Goal: Task Accomplishment & Management: Use online tool/utility

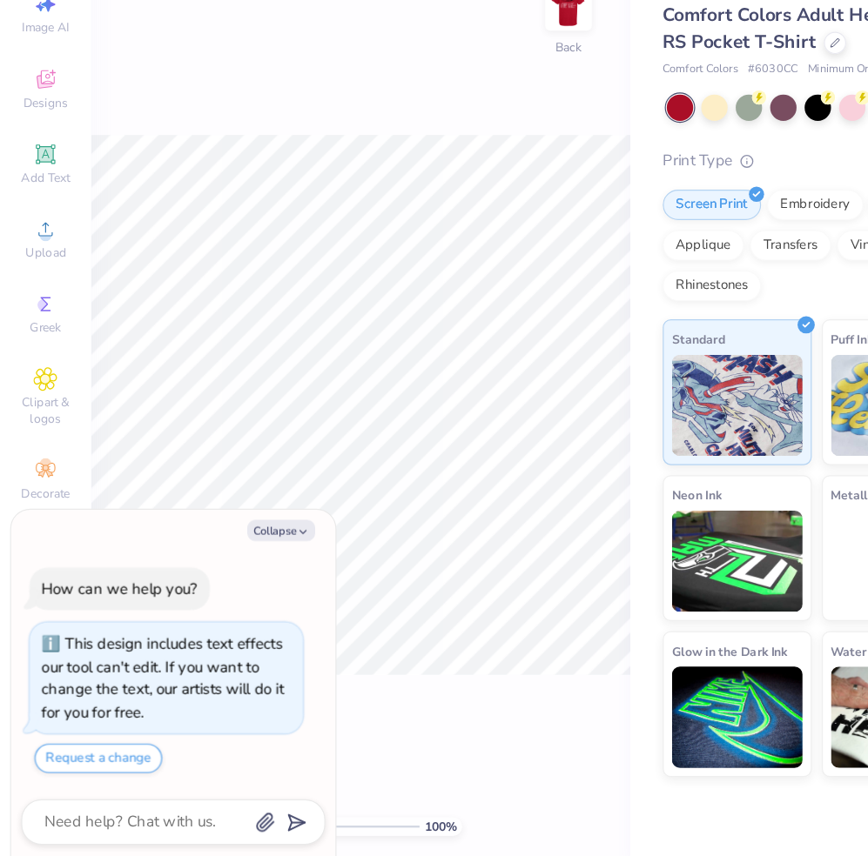
type textarea "x"
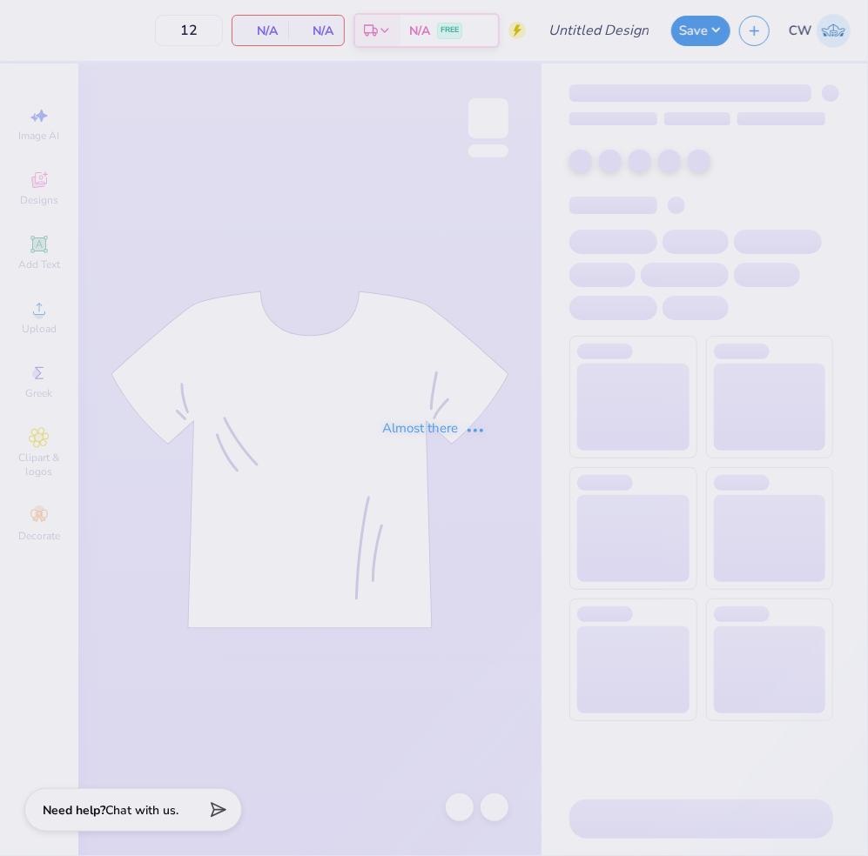
type input "phi tau fall rush"
type input "24"
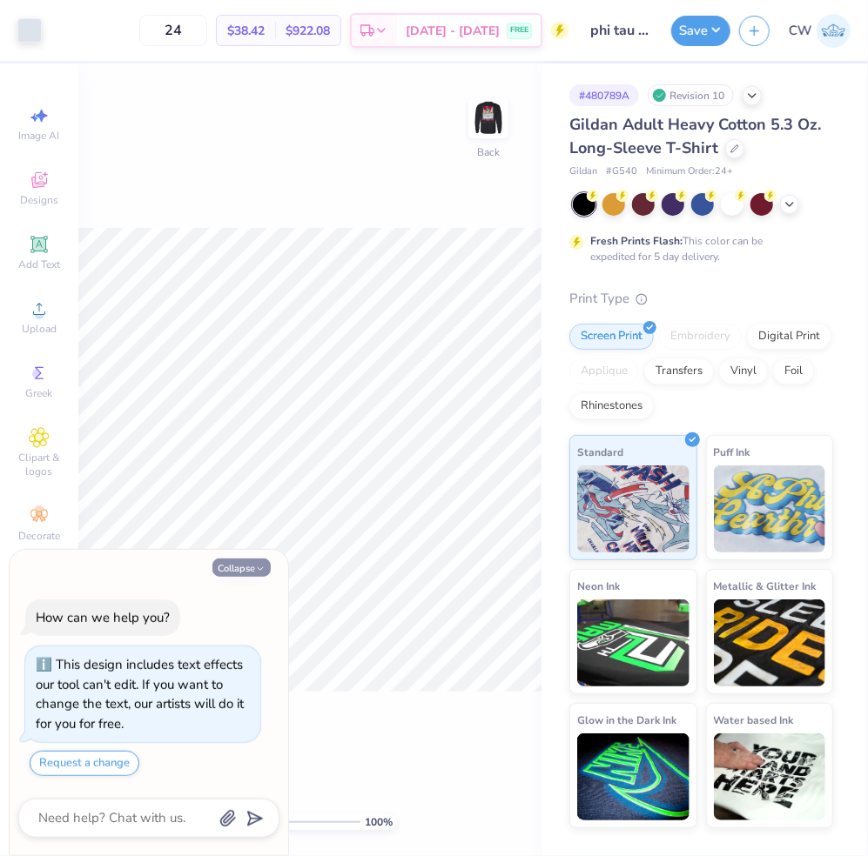
click at [248, 567] on button "Collapse" at bounding box center [241, 568] width 58 height 18
type textarea "x"
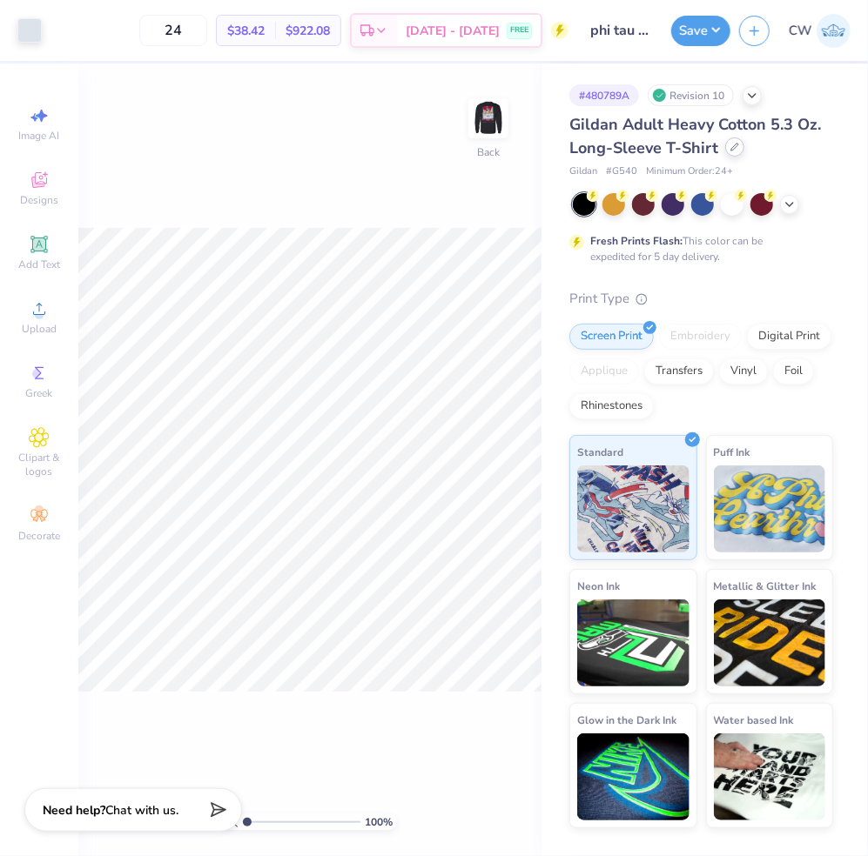
click at [730, 145] on icon at bounding box center [734, 147] width 9 height 9
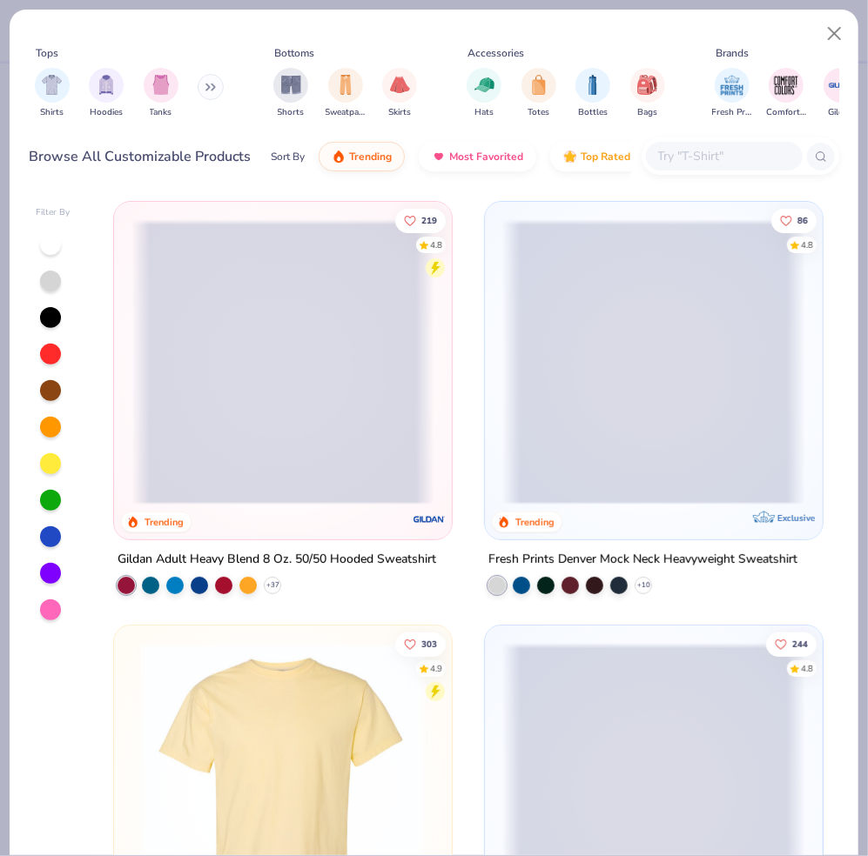
click at [729, 158] on input "text" at bounding box center [723, 156] width 134 height 20
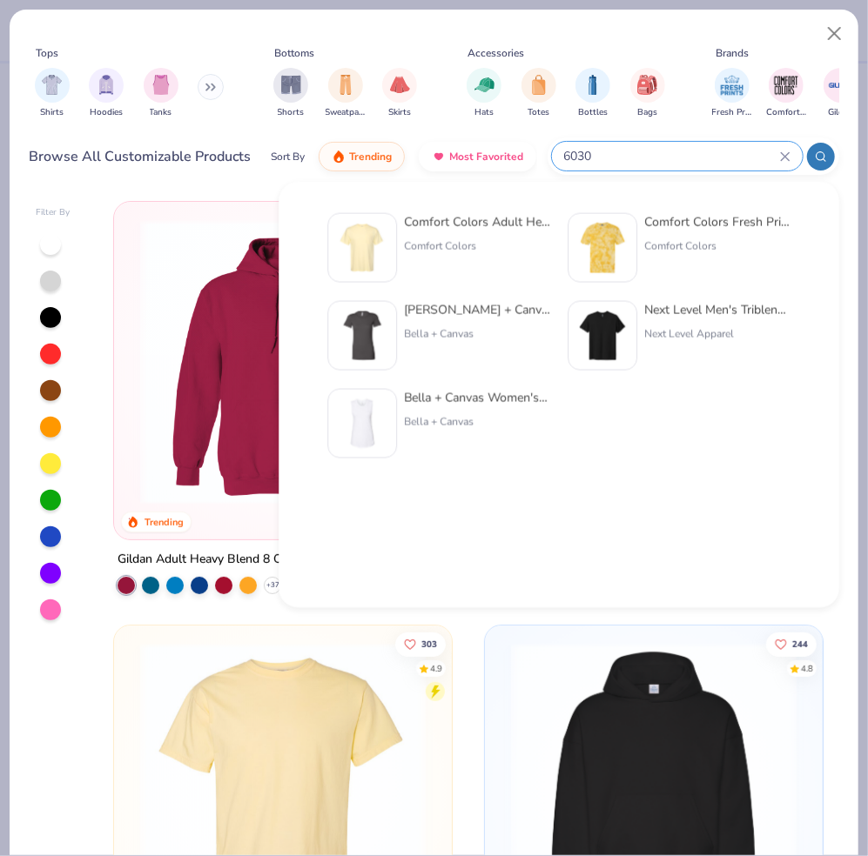
type input "6030"
click at [489, 234] on div "Comfort Colors Adult Heavyweight RS Pocket T-Shirt Comfort Colors" at bounding box center [477, 248] width 146 height 70
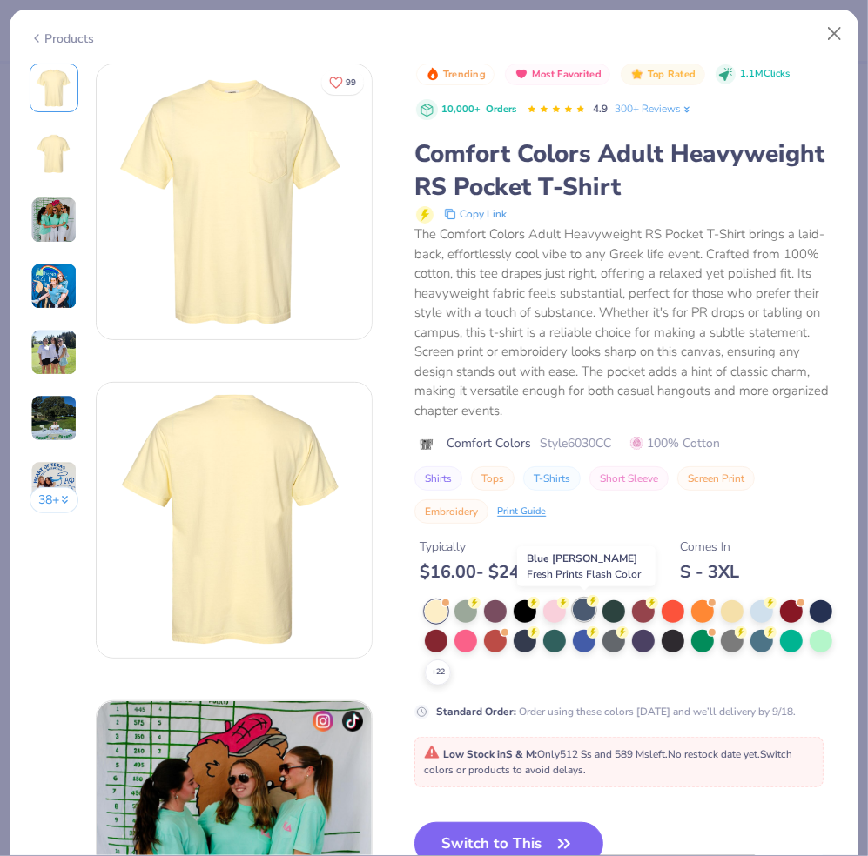
click at [586, 614] on div at bounding box center [584, 610] width 23 height 23
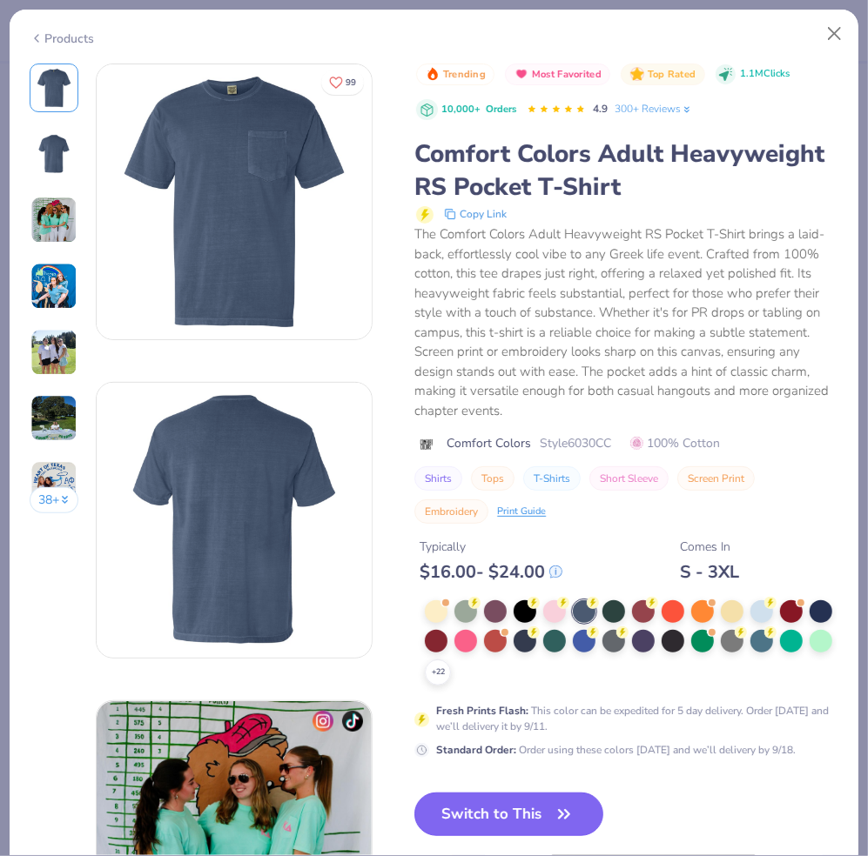
click at [560, 824] on button "Switch to This" at bounding box center [508, 815] width 189 height 44
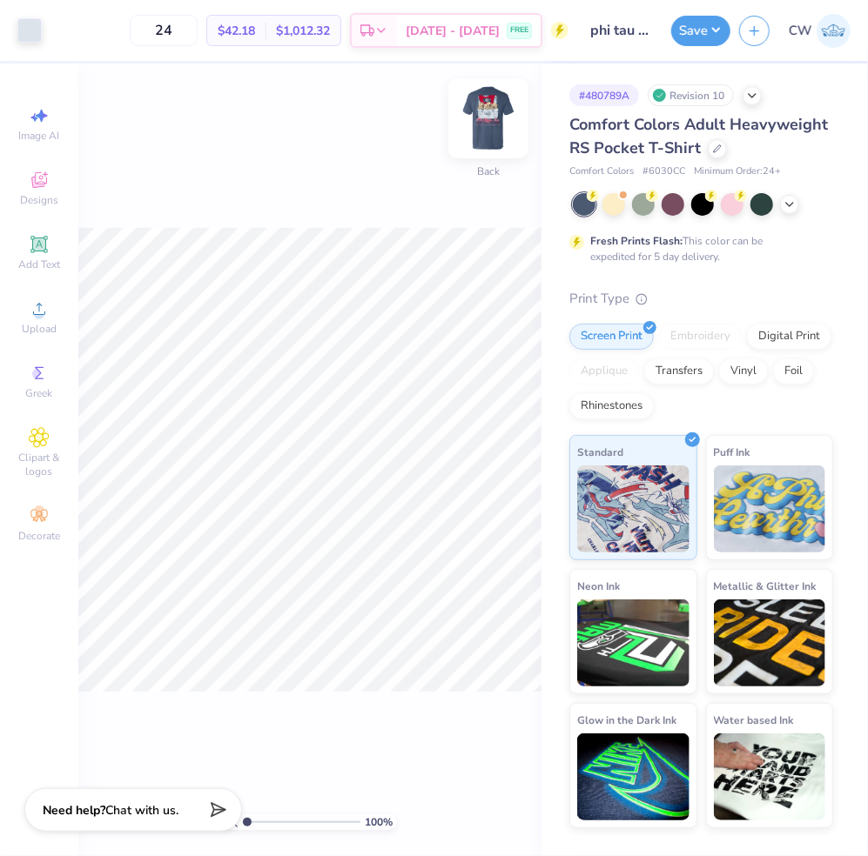
click at [499, 106] on img at bounding box center [488, 119] width 70 height 70
click at [717, 30] on button "Save" at bounding box center [700, 28] width 59 height 30
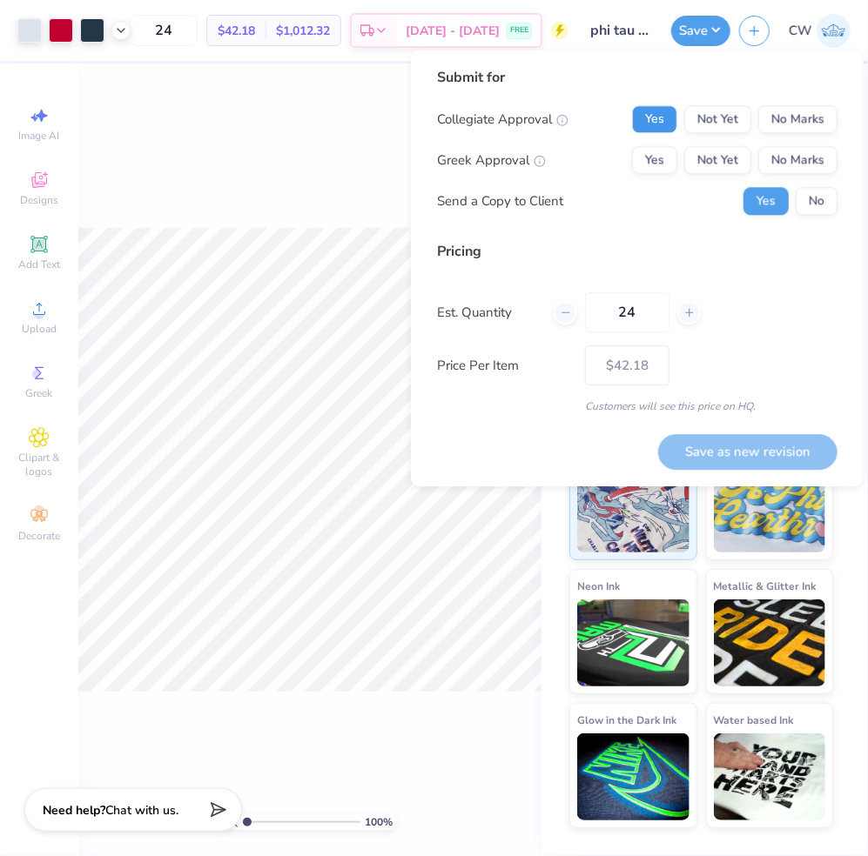
click at [643, 117] on button "Yes" at bounding box center [654, 119] width 45 height 28
click at [658, 160] on button "Yes" at bounding box center [654, 160] width 45 height 28
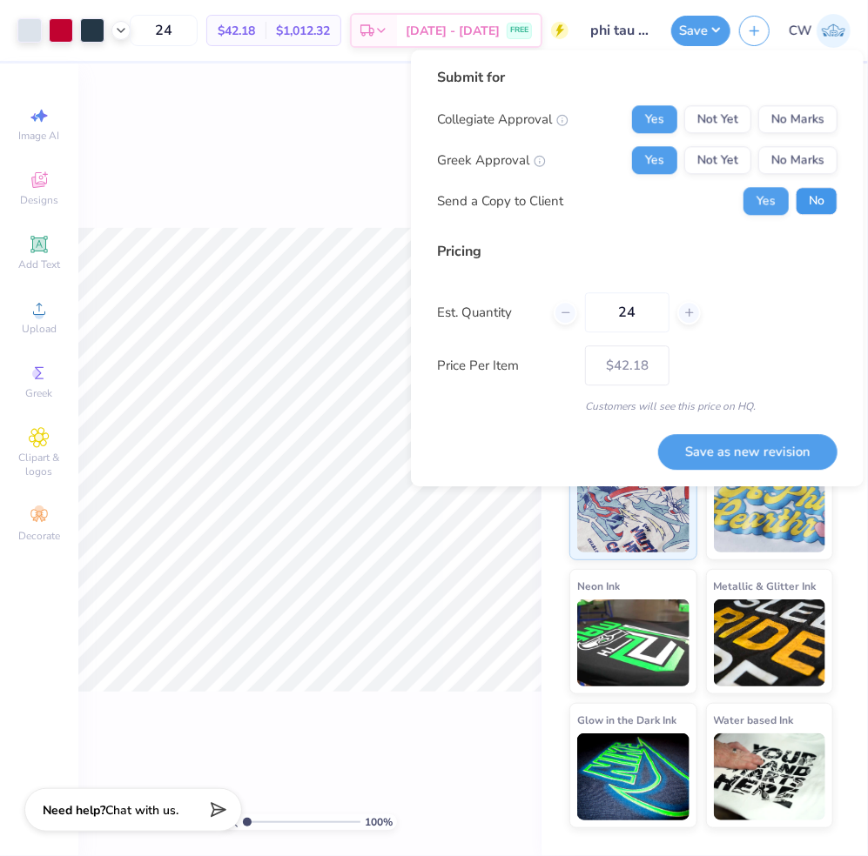
click at [826, 193] on button "No" at bounding box center [816, 201] width 42 height 28
click at [755, 457] on button "Save as new revision" at bounding box center [747, 452] width 179 height 36
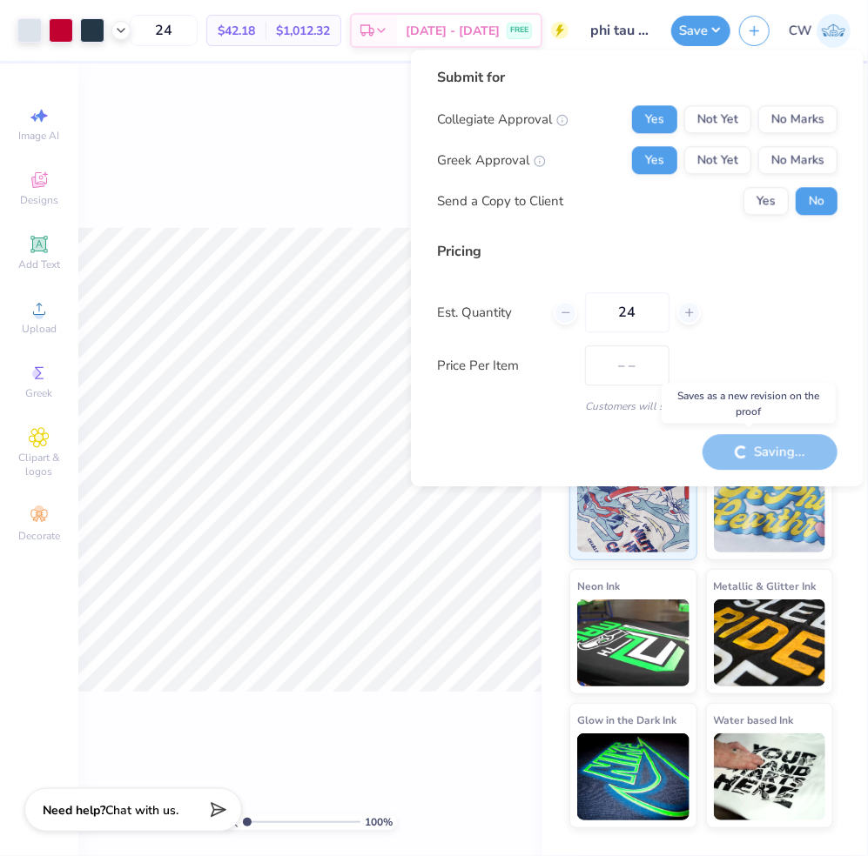
type input "$42.18"
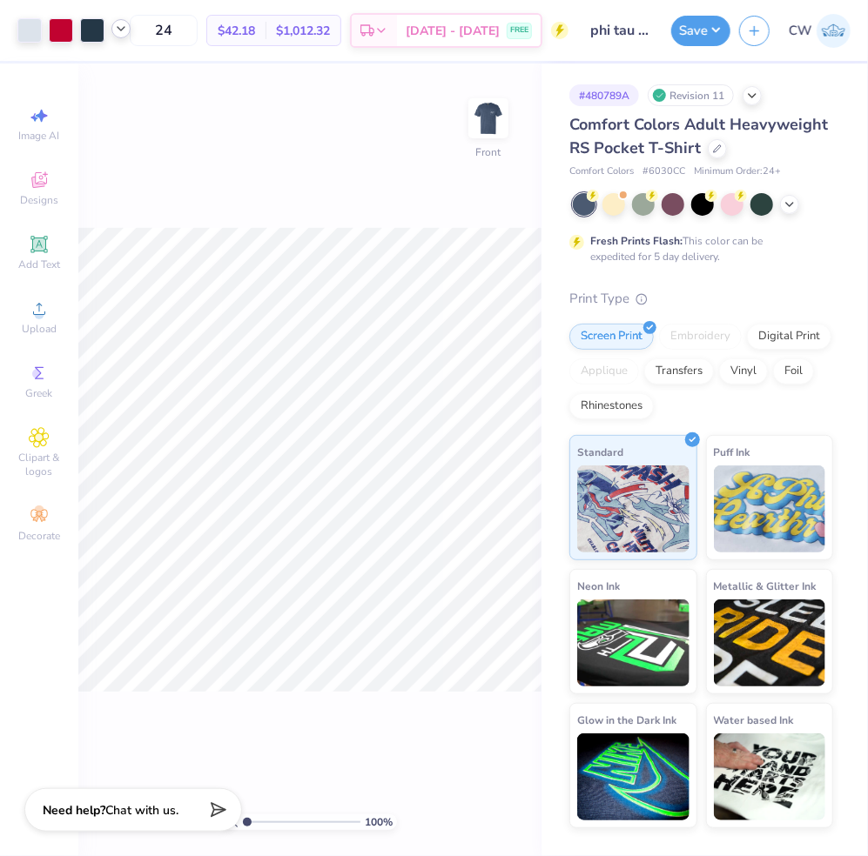
click at [122, 28] on icon at bounding box center [121, 29] width 14 height 14
click at [100, 74] on div at bounding box center [104, 73] width 24 height 24
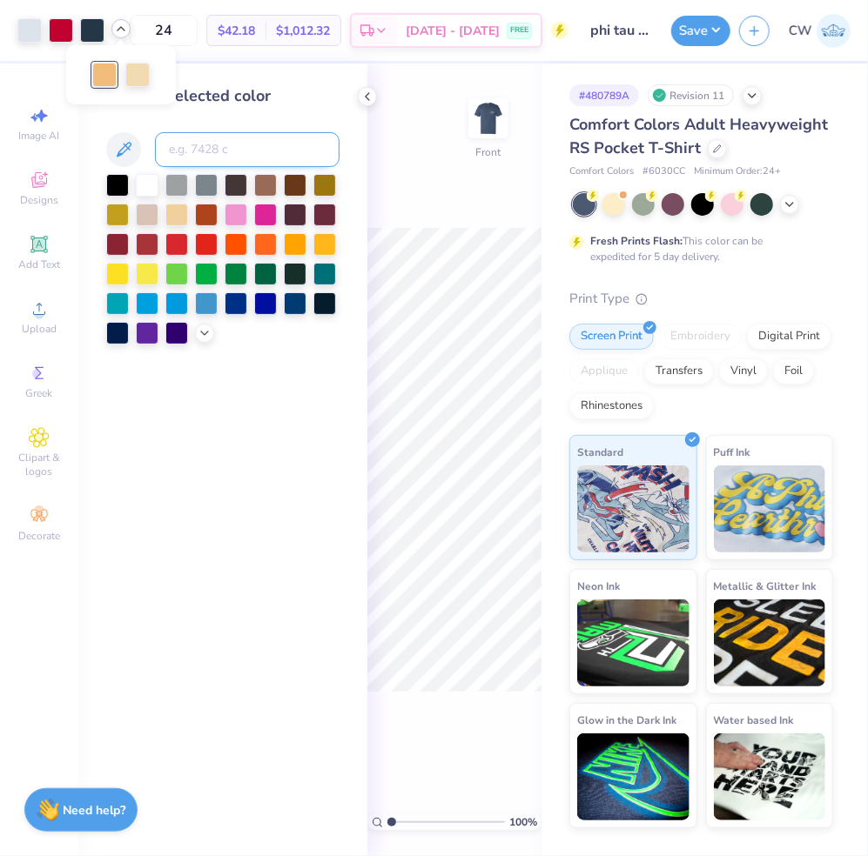
click at [203, 158] on input at bounding box center [247, 149] width 184 height 35
type input "7506"
click at [364, 95] on icon at bounding box center [367, 97] width 14 height 14
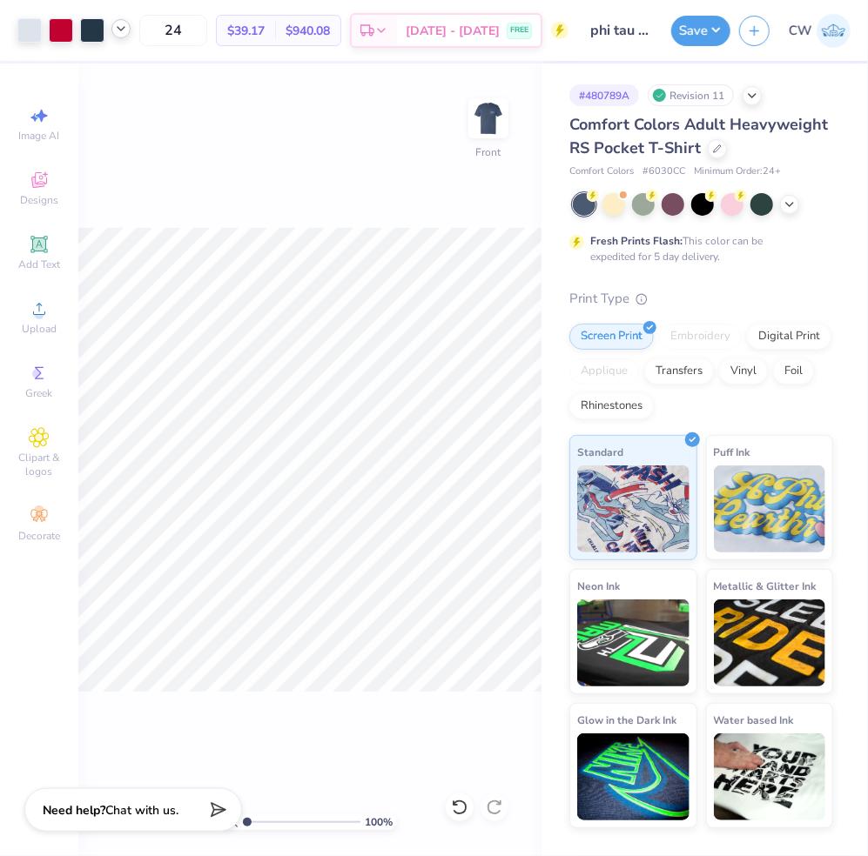
click at [463, 801] on icon at bounding box center [459, 808] width 15 height 16
click at [119, 32] on icon at bounding box center [121, 29] width 14 height 14
click at [132, 77] on div at bounding box center [137, 75] width 24 height 24
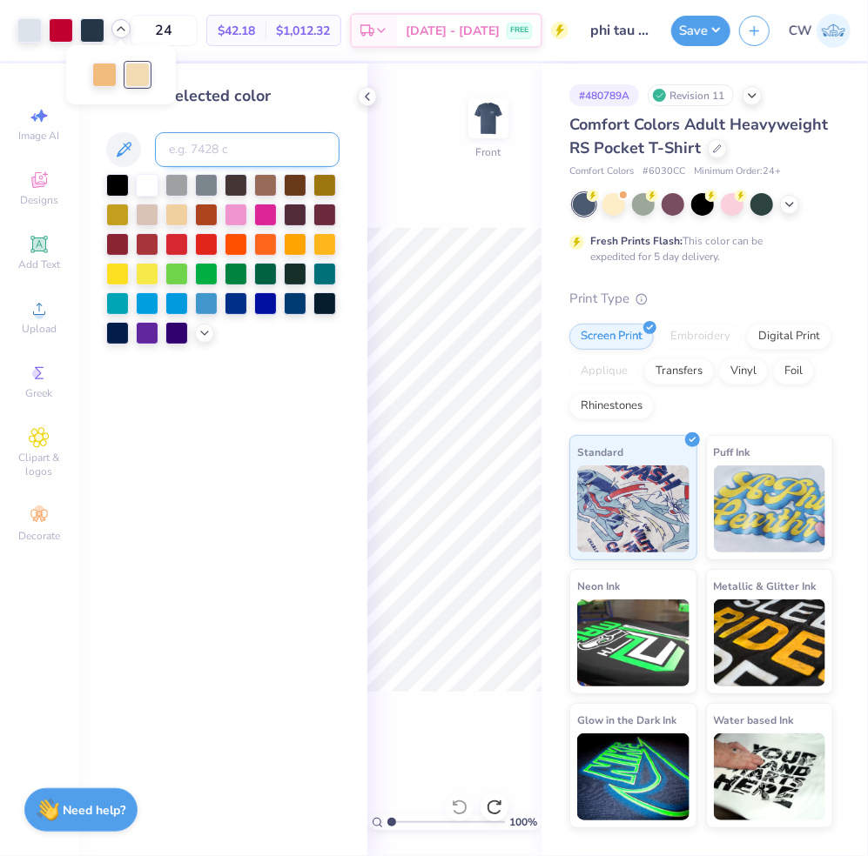
click at [196, 150] on input at bounding box center [247, 149] width 184 height 35
type input "156"
click at [365, 98] on icon at bounding box center [367, 97] width 14 height 14
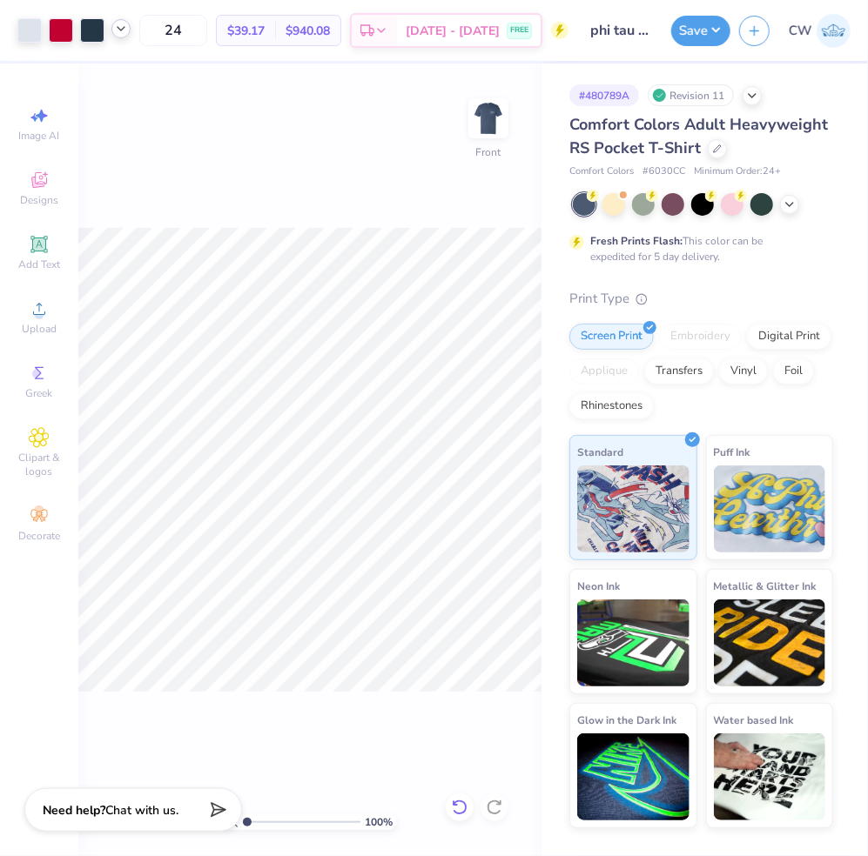
click at [459, 808] on icon at bounding box center [459, 807] width 17 height 17
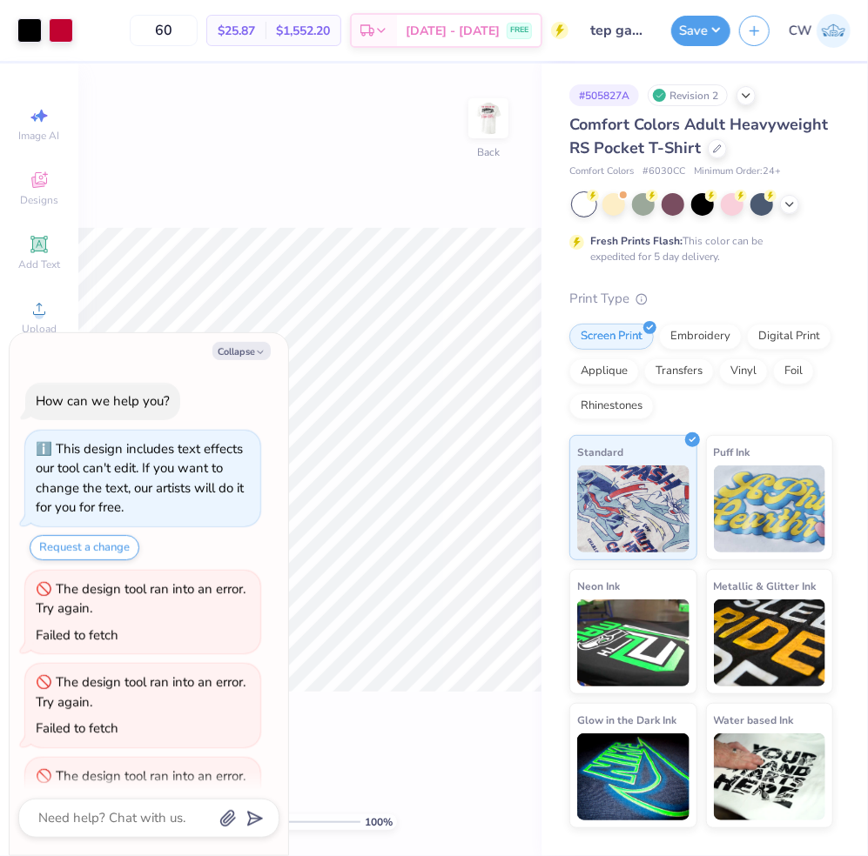
scroll to position [697, 0]
